Goal: Transaction & Acquisition: Purchase product/service

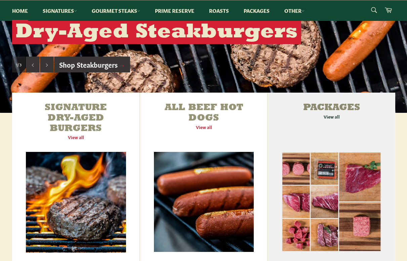
scroll to position [202, 0]
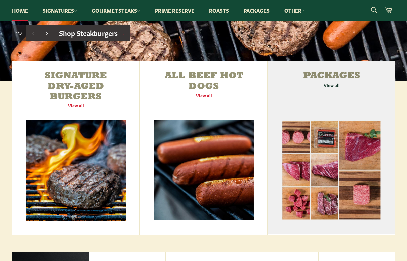
click at [331, 114] on link "Packages View all" at bounding box center [331, 148] width 127 height 174
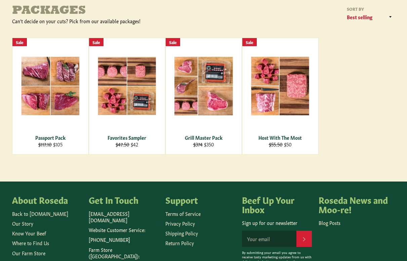
scroll to position [101, 0]
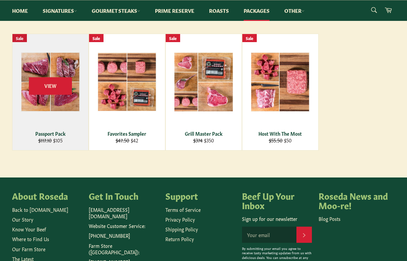
click at [56, 111] on div "View" at bounding box center [50, 92] width 76 height 116
